Goal: Find specific page/section: Find specific page/section

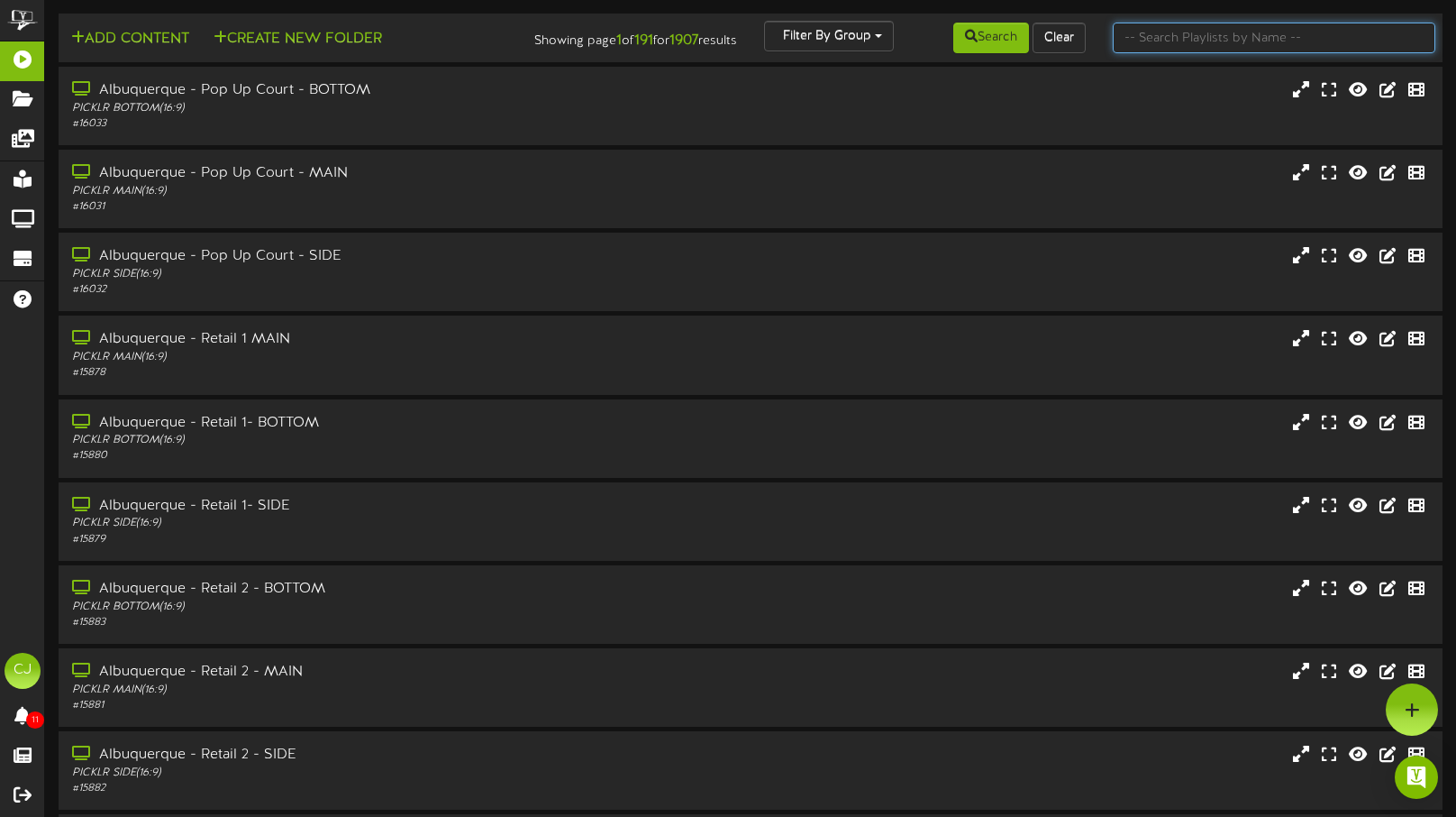
click at [1167, 35] on input "text" at bounding box center [1274, 38] width 323 height 31
type input "westfield"
click at [986, 41] on button "Search" at bounding box center [991, 38] width 75 height 31
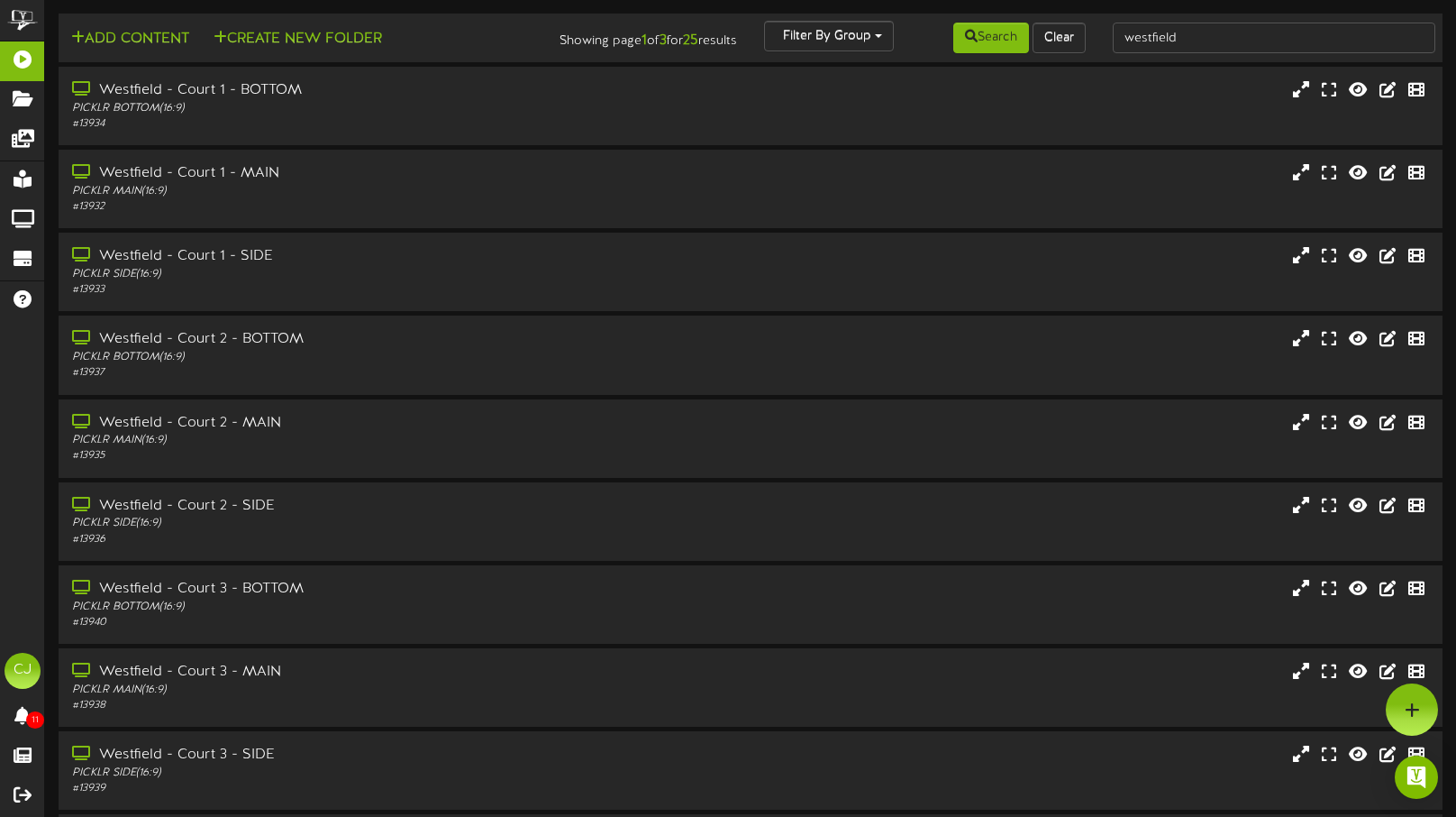
scroll to position [150, 0]
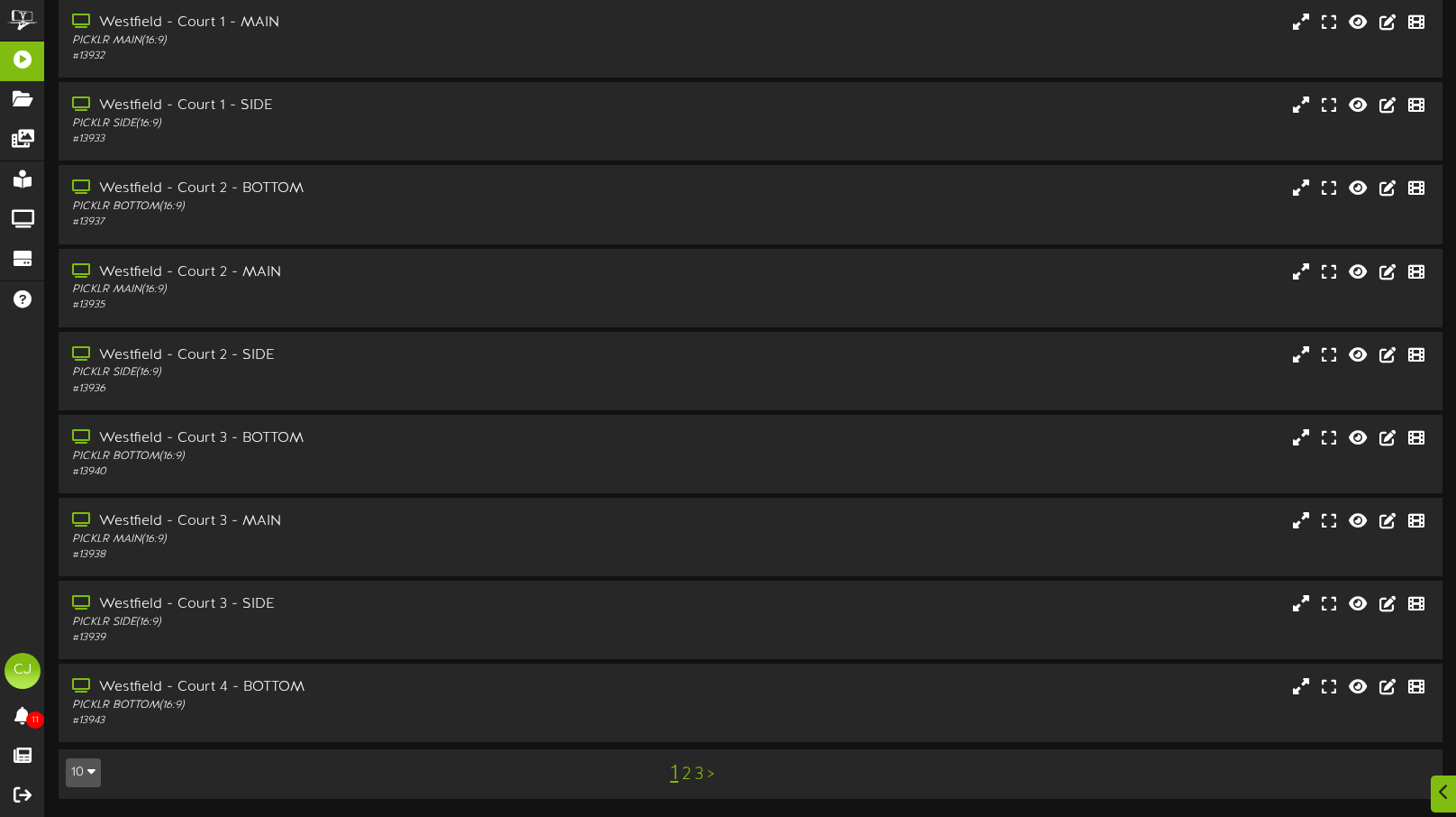
click at [699, 778] on link "3" at bounding box center [698, 774] width 9 height 20
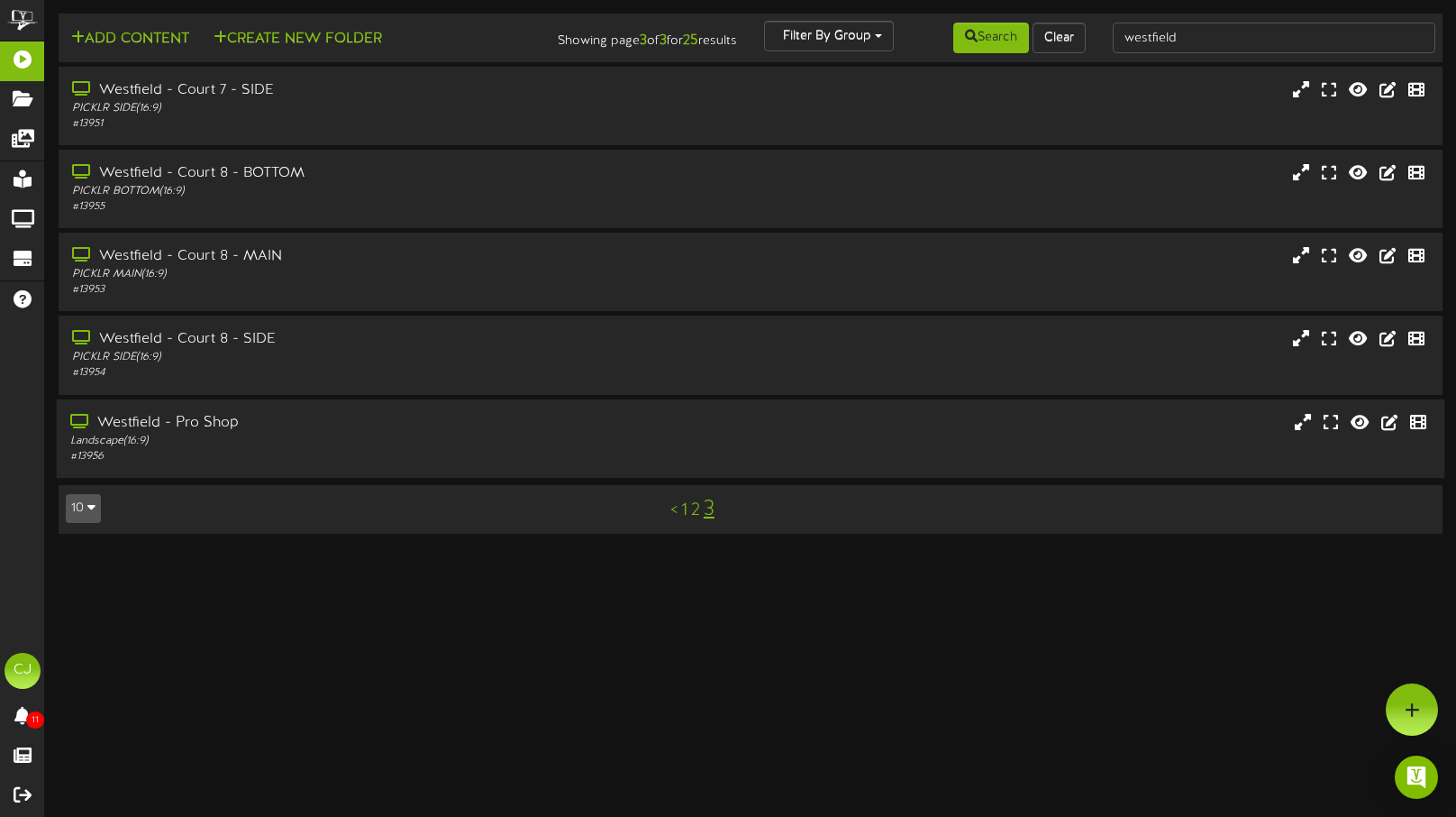
click at [293, 414] on div "Westfield - Pro Shop" at bounding box center [346, 422] width 552 height 20
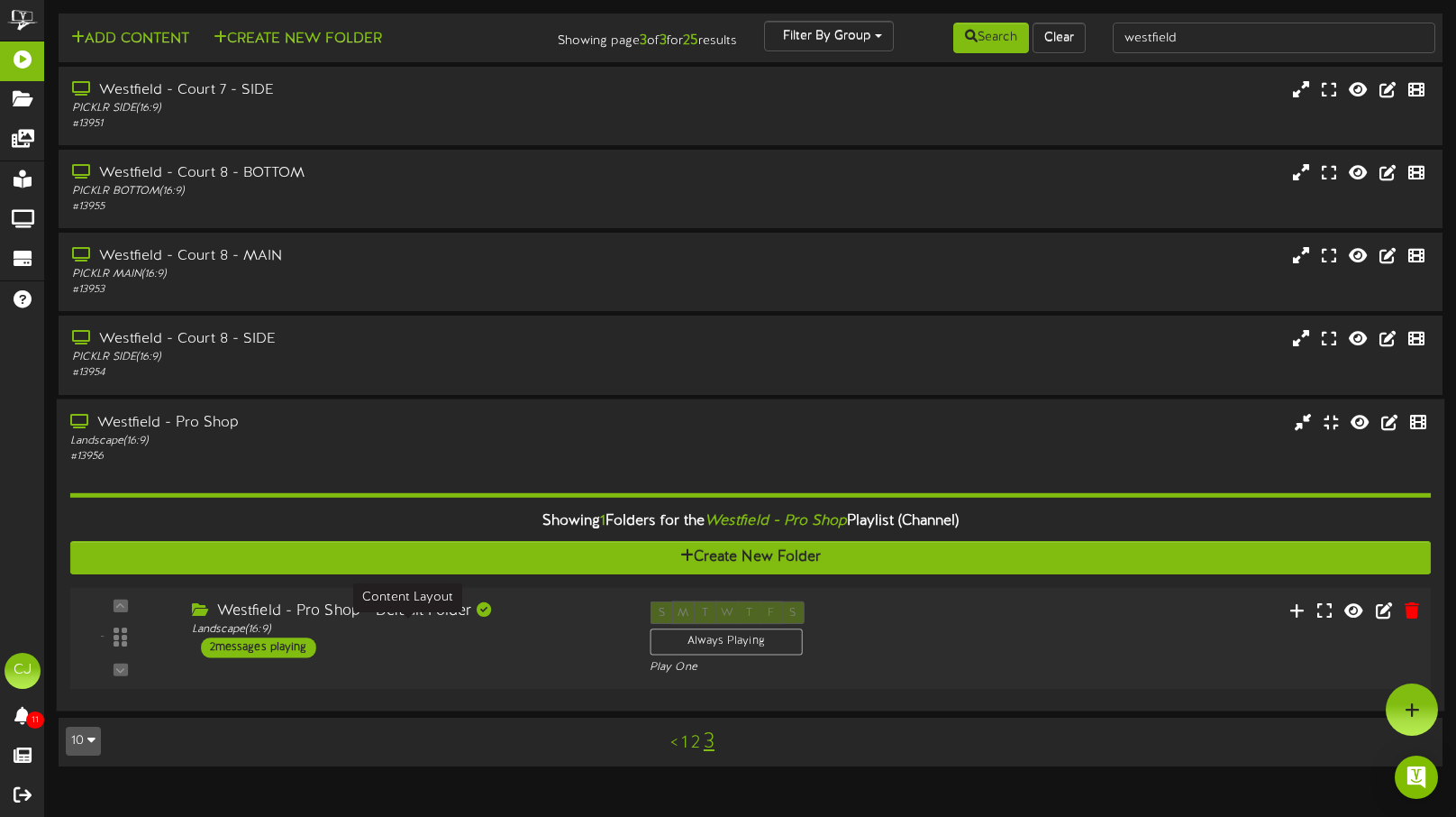
click at [418, 631] on div "Landscape ( 16:9 )" at bounding box center [407, 629] width 431 height 15
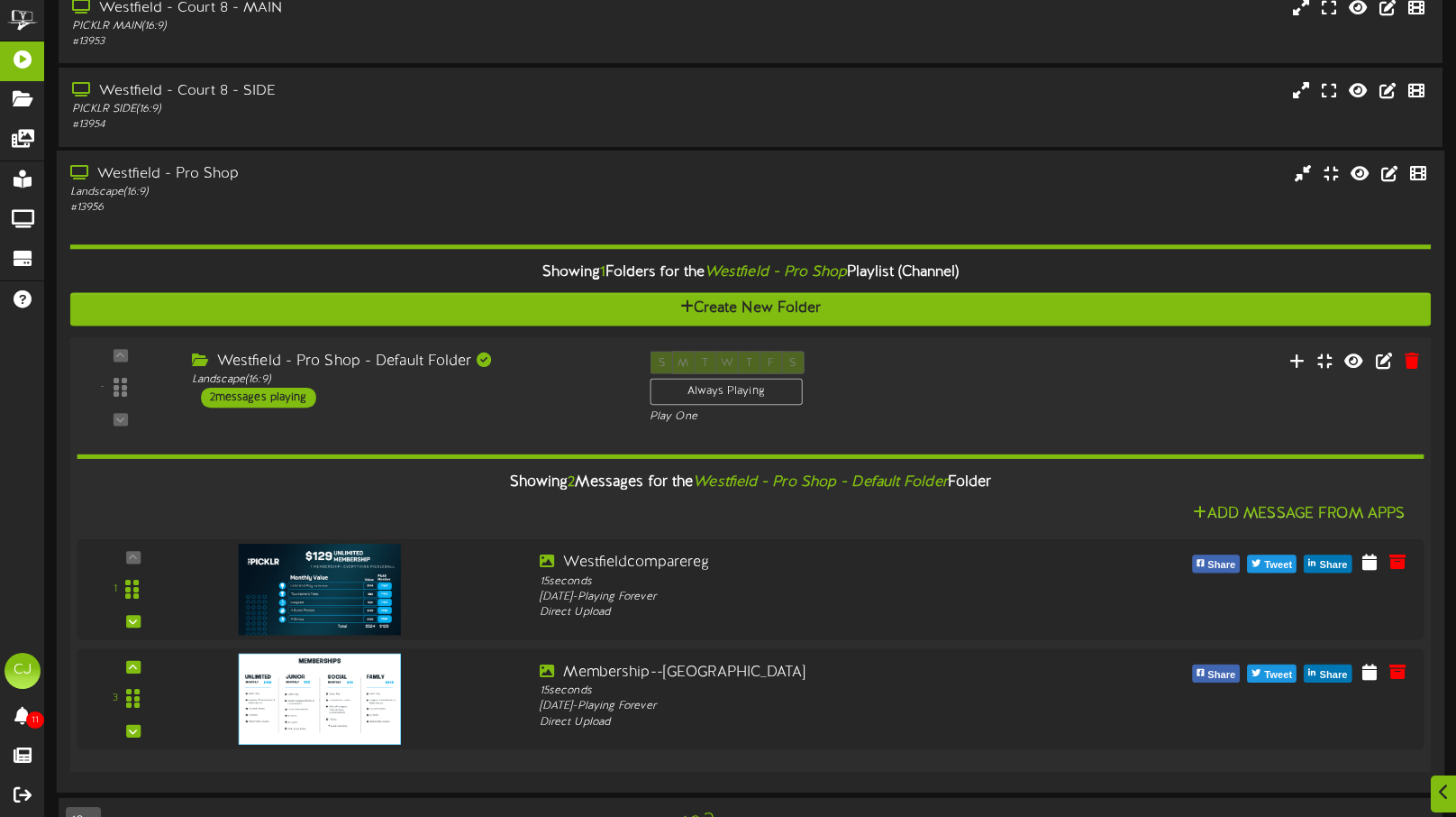
scroll to position [296, 0]
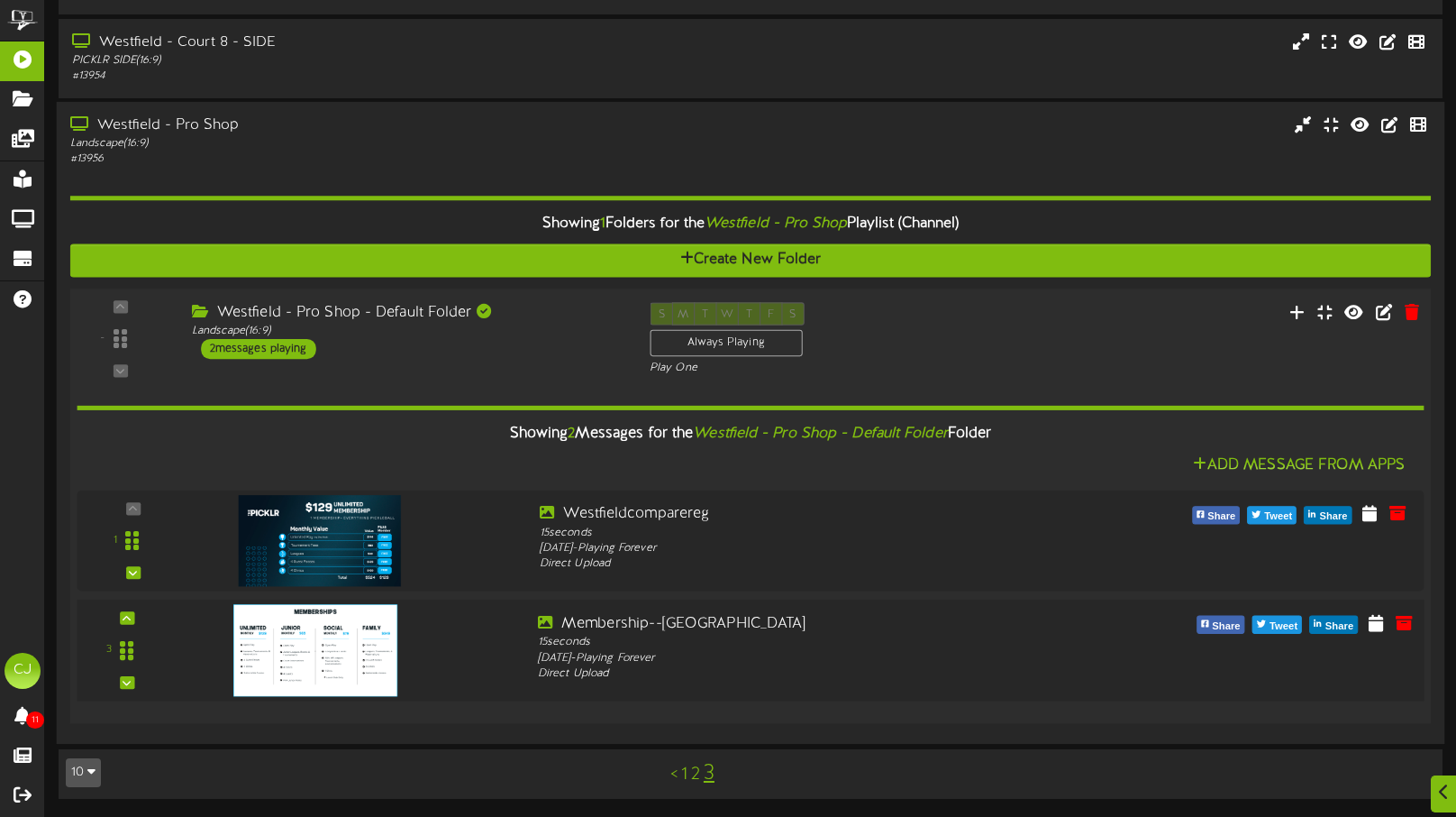
click at [310, 637] on img at bounding box center [315, 648] width 164 height 92
